Goal: Transaction & Acquisition: Purchase product/service

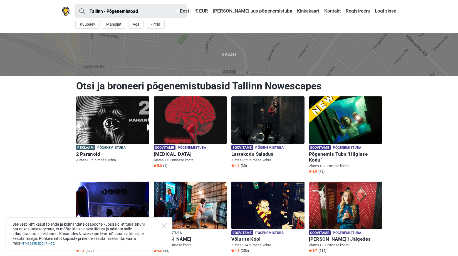
scroll to position [83, 0]
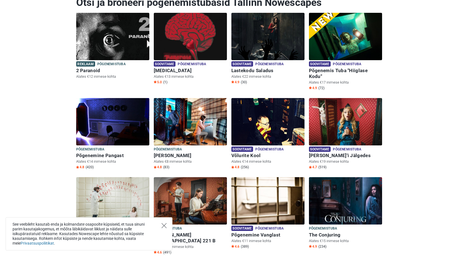
click at [166, 224] on icon "Close" at bounding box center [164, 225] width 5 height 5
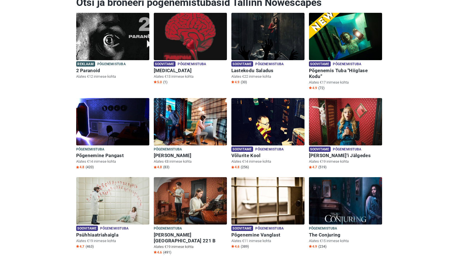
scroll to position [56, 0]
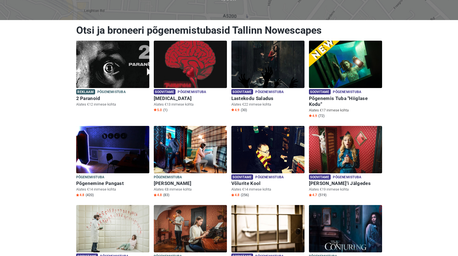
click at [348, 61] on img at bounding box center [345, 64] width 73 height 47
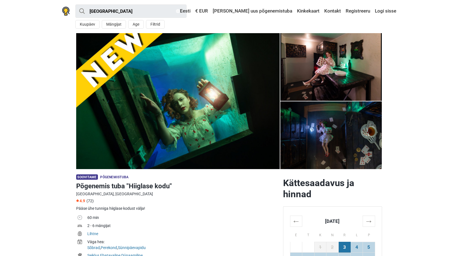
click at [204, 106] on img at bounding box center [178, 101] width 204 height 136
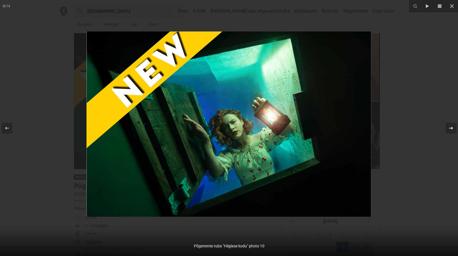
click at [451, 128] on icon at bounding box center [451, 128] width 7 height 7
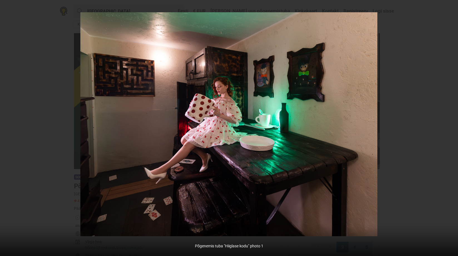
click at [451, 128] on div "9 / 14 Põgenemis tuba "Hiiglase kodu" photo 1" at bounding box center [229, 128] width 458 height 256
click at [450, 129] on icon at bounding box center [451, 128] width 7 height 7
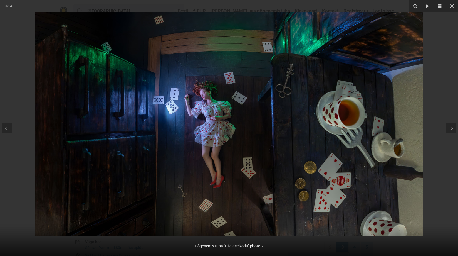
click at [450, 129] on icon at bounding box center [451, 128] width 7 height 7
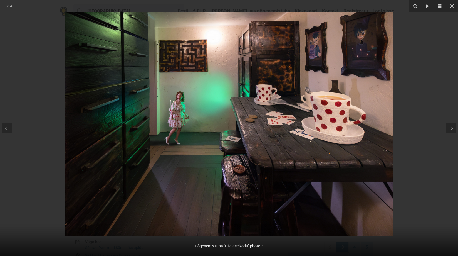
click at [450, 129] on icon at bounding box center [451, 128] width 7 height 7
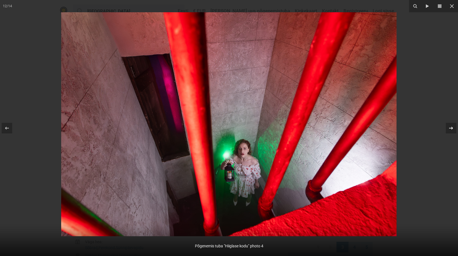
click at [450, 129] on icon at bounding box center [451, 128] width 7 height 7
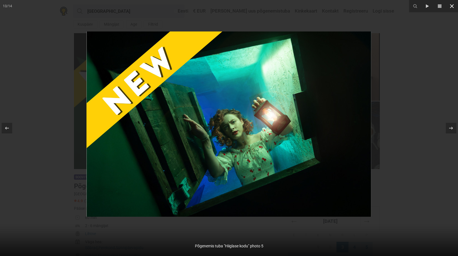
click at [453, 8] on icon at bounding box center [452, 6] width 7 height 7
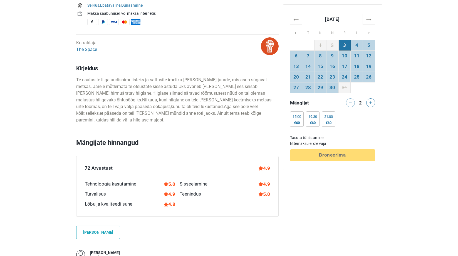
scroll to position [250, 0]
click at [340, 153] on div "Tasuta tühistamine Ettemaksu ei ole vaja Töötlemine Broneerima" at bounding box center [332, 146] width 85 height 29
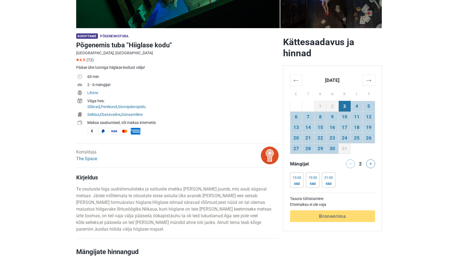
scroll to position [139, 0]
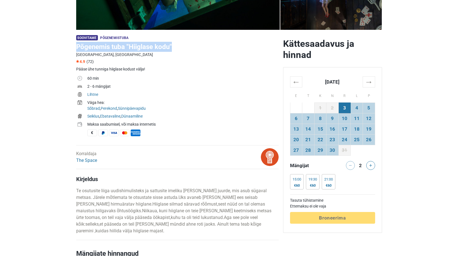
drag, startPoint x: 61, startPoint y: 45, endPoint x: 178, endPoint y: 50, distance: 117.5
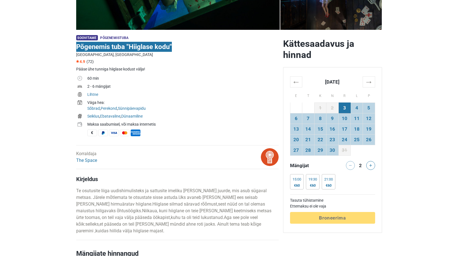
copy h1 "Põgenemis tuba "Hiiglase kodu""
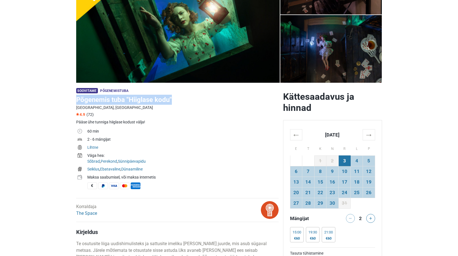
scroll to position [0, 0]
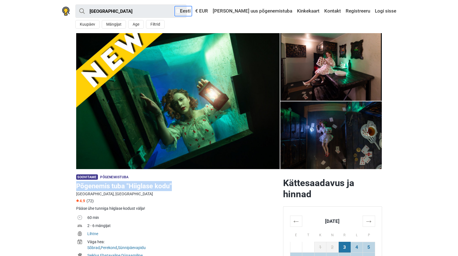
click at [192, 11] on link "Eesti" at bounding box center [183, 11] width 17 height 10
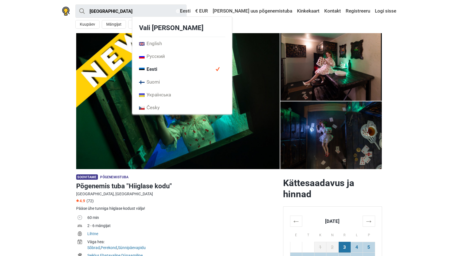
click at [56, 104] on section "1 2 3 4 5 6 7" at bounding box center [229, 101] width 458 height 136
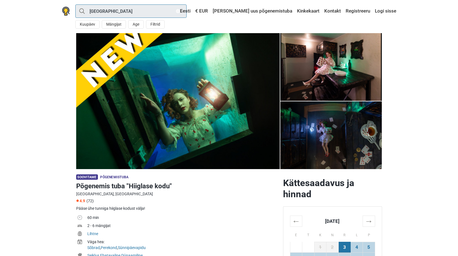
click at [99, 12] on input "Tallinn" at bounding box center [130, 10] width 111 height 13
type input "Tallinn"
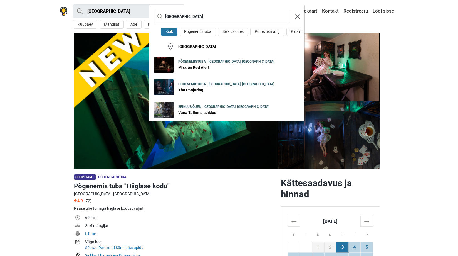
click at [297, 16] on img "Close modal" at bounding box center [297, 16] width 5 height 5
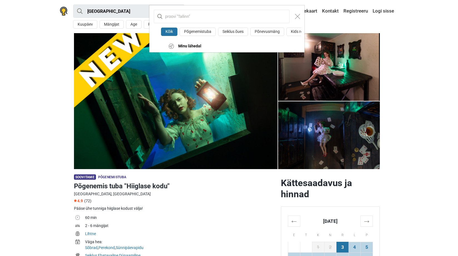
click at [419, 64] on div "Kõik Põgenemistuba Seiklus õues Põnevusmäng Kids room Minu lähedal" at bounding box center [229, 128] width 458 height 256
click at [406, 120] on div "Kõik Põgenemistuba Seiklus õues Põnevusmäng Kids room Minu lähedal" at bounding box center [229, 128] width 458 height 256
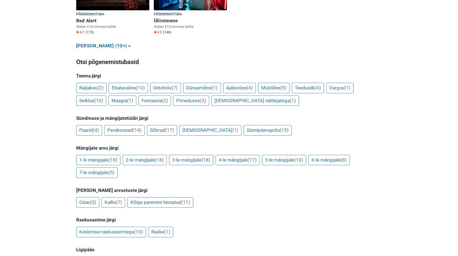
scroll to position [390, 0]
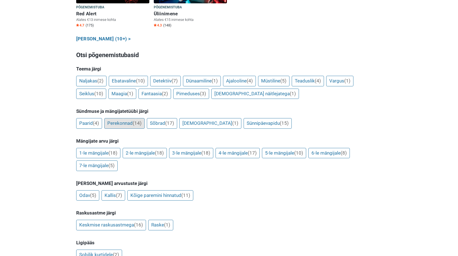
click at [123, 118] on link "Perekonnad (14)" at bounding box center [124, 123] width 40 height 11
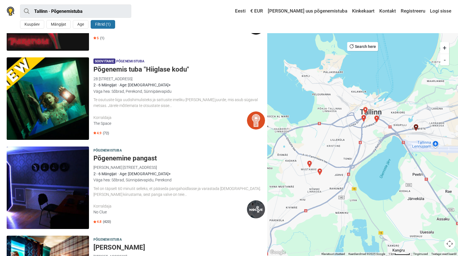
scroll to position [83, 0]
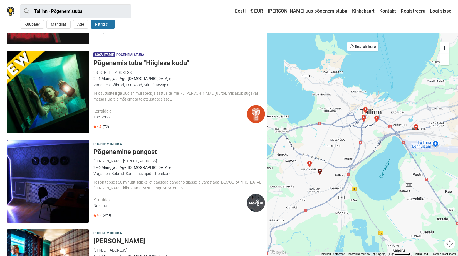
click at [149, 151] on h5 "Põgenemine pangast" at bounding box center [179, 152] width 172 height 8
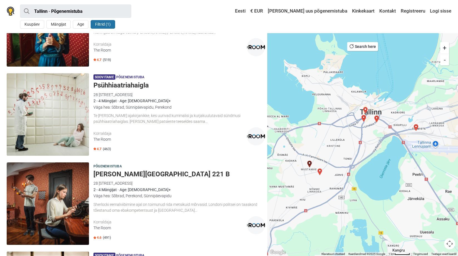
scroll to position [501, 0]
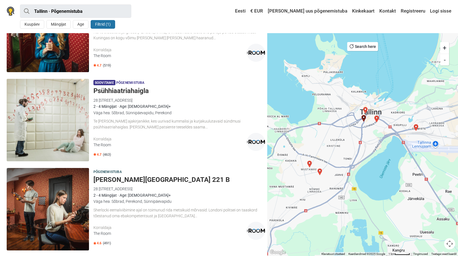
click at [133, 88] on h5 "Psühhiaatriahaigla" at bounding box center [179, 91] width 172 height 8
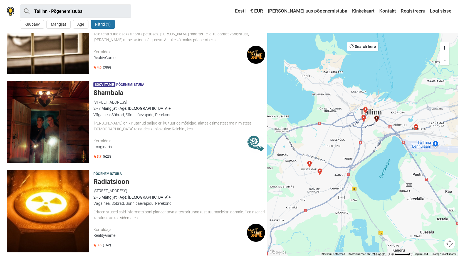
scroll to position [779, 0]
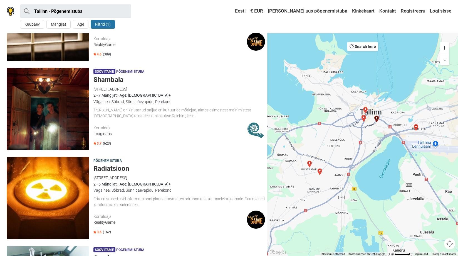
click at [109, 80] on h5 "Shambala" at bounding box center [179, 80] width 172 height 8
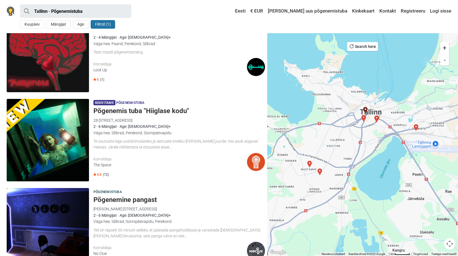
scroll to position [0, 0]
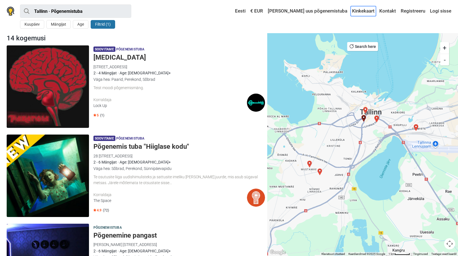
click at [360, 11] on link "Kinkekaart" at bounding box center [363, 11] width 25 height 10
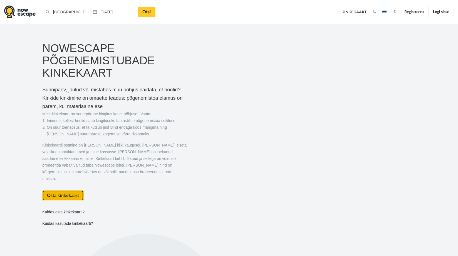
click at [55, 190] on link "Osta kinkekaart" at bounding box center [62, 195] width 41 height 11
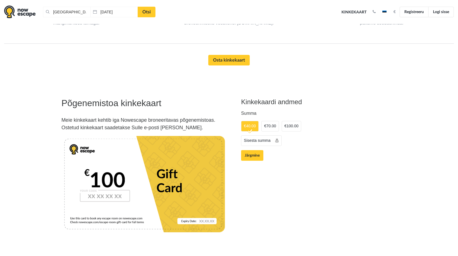
scroll to position [577, 0]
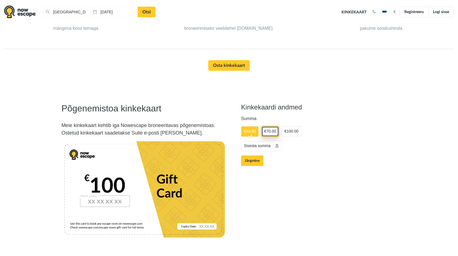
click at [273, 126] on link "€70.00" at bounding box center [271, 131] width 18 height 11
click at [251, 155] on button "Järgmine" at bounding box center [252, 160] width 22 height 11
